Goal: Navigation & Orientation: Find specific page/section

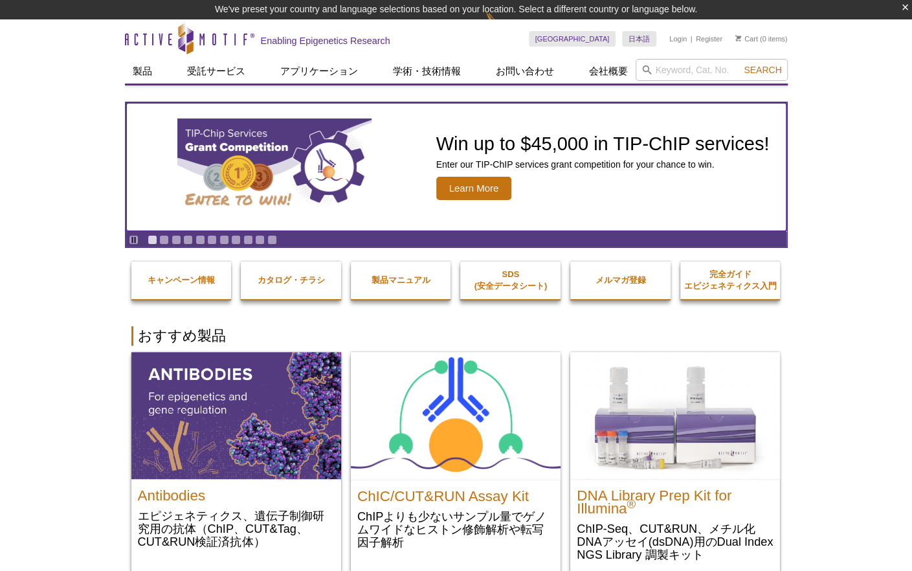
click at [313, 159] on img "TIP-ChIP Services Grant Competition" at bounding box center [274, 166] width 194 height 97
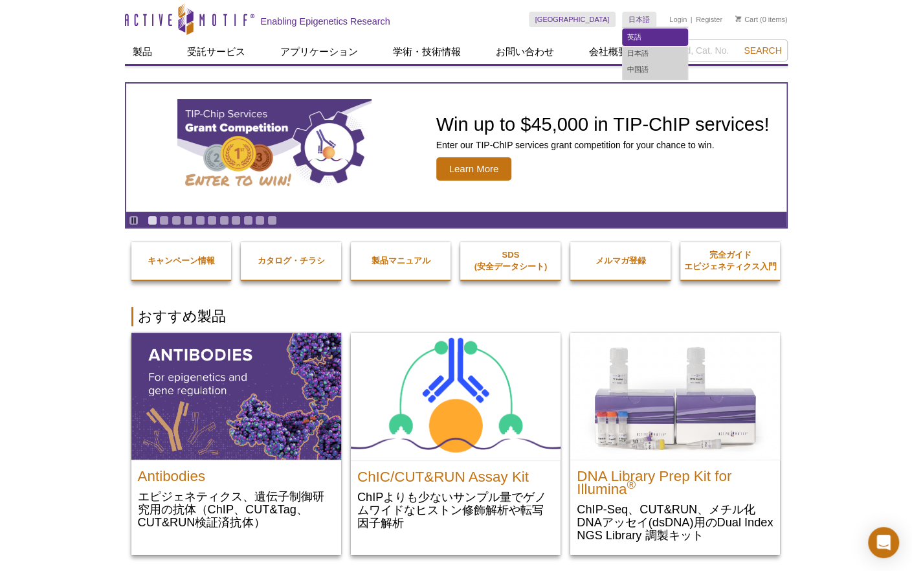
click at [638, 34] on link "英語" at bounding box center [655, 37] width 65 height 16
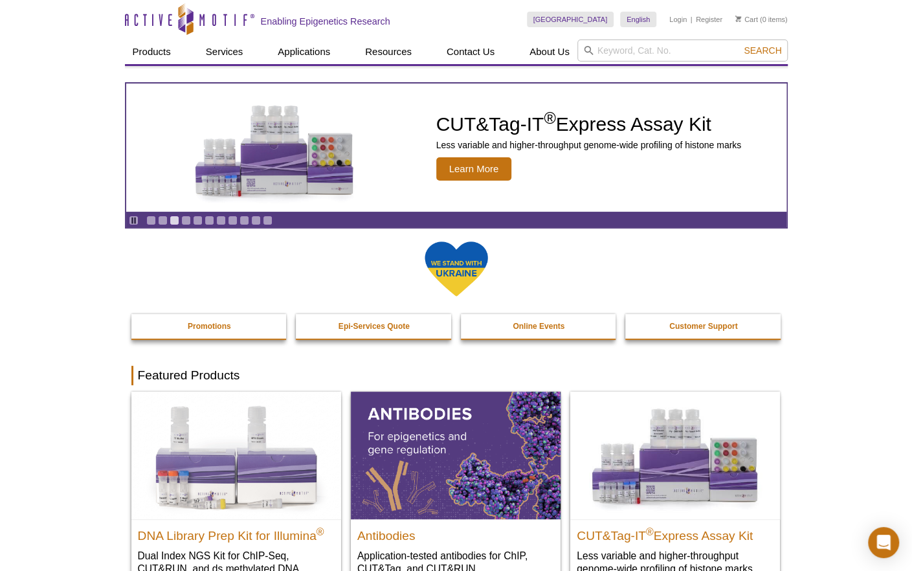
click at [161, 220] on link "Go to slide 2" at bounding box center [163, 221] width 10 height 10
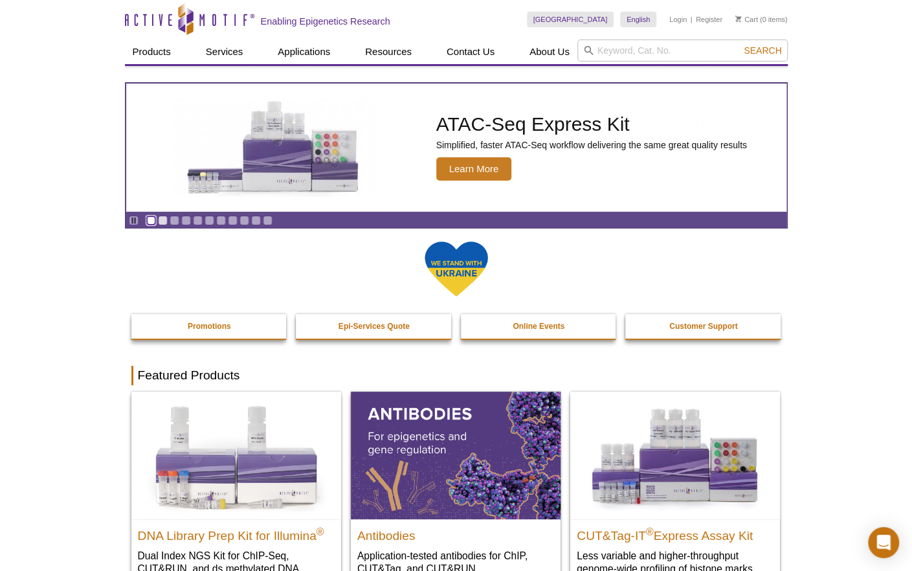
click at [150, 221] on link "Go to slide 1" at bounding box center [151, 221] width 10 height 10
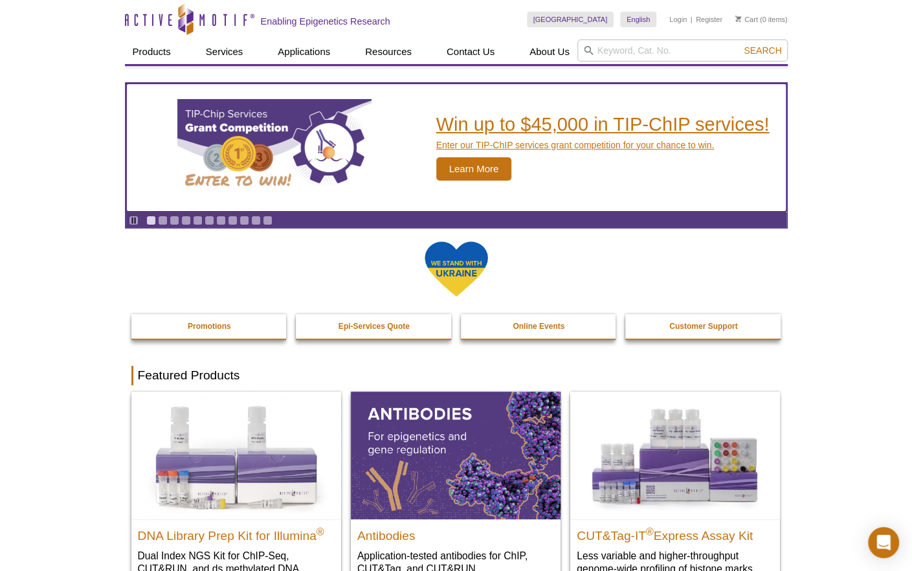
click at [269, 162] on img "TIP-ChIP Services Grant Competition" at bounding box center [274, 147] width 194 height 97
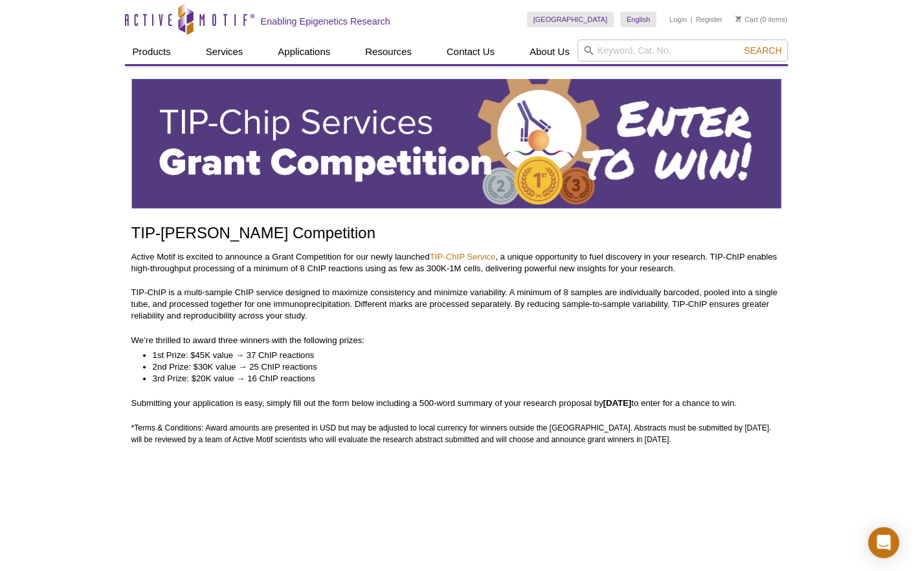
click at [631, 14] on link "English" at bounding box center [638, 20] width 36 height 16
click at [638, 54] on link "Japanese" at bounding box center [653, 53] width 65 height 16
